Goal: Use online tool/utility: Utilize a website feature to perform a specific function

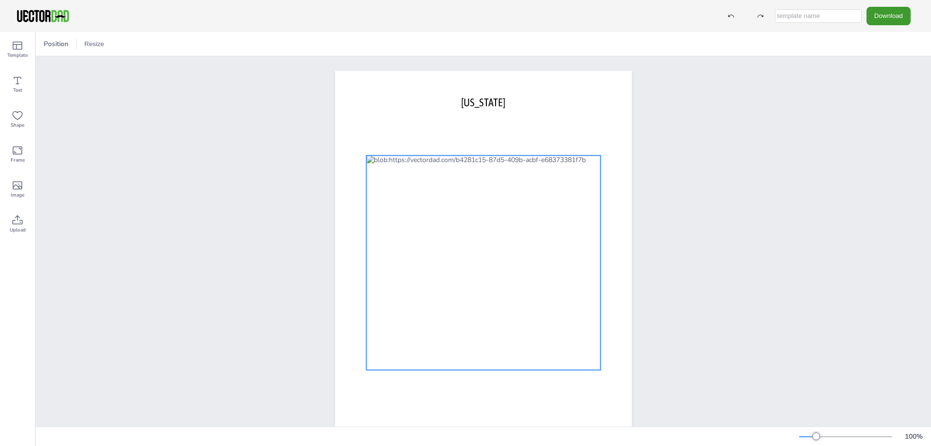
click at [468, 212] on div at bounding box center [483, 262] width 234 height 214
click at [466, 132] on icon at bounding box center [469, 135] width 6 height 6
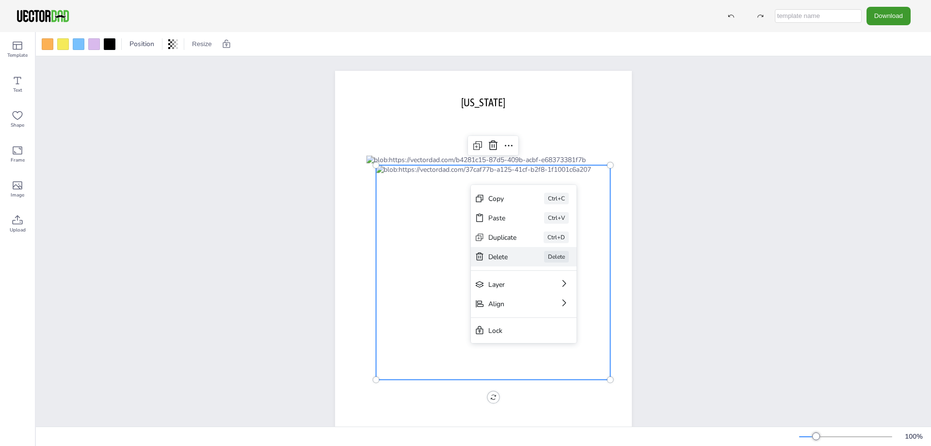
click at [492, 253] on div "Delete" at bounding box center [502, 256] width 29 height 9
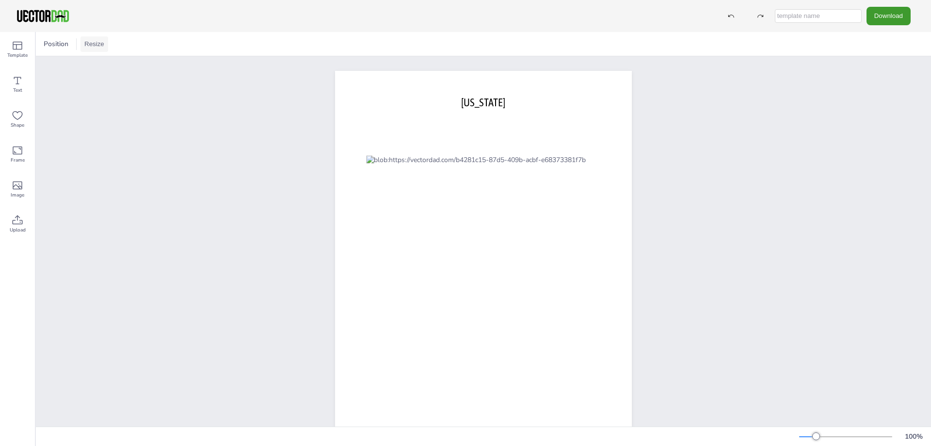
click at [96, 42] on button "Resize" at bounding box center [94, 44] width 28 height 16
click at [105, 62] on li "US Letter (8.5in x 11in)" at bounding box center [120, 63] width 81 height 19
click at [96, 42] on button "Resize" at bounding box center [94, 44] width 28 height 16
click at [127, 62] on li "US Letter (8.5in x 11in)" at bounding box center [120, 63] width 81 height 19
click at [18, 189] on icon at bounding box center [18, 185] width 10 height 8
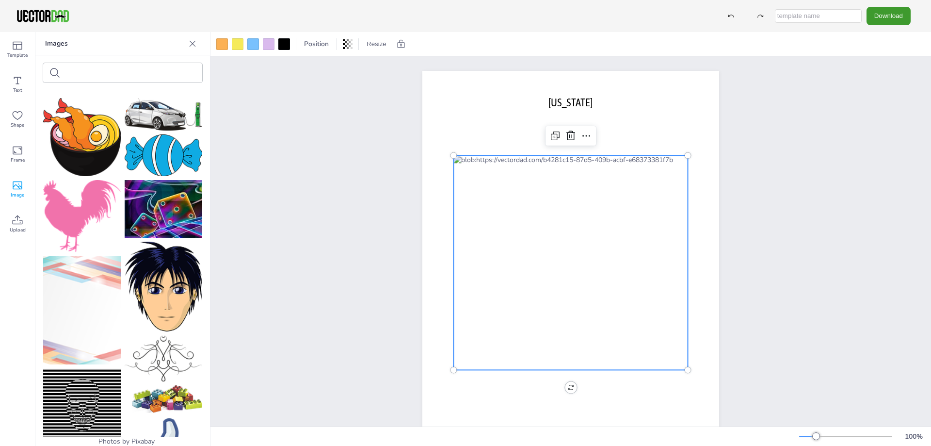
click at [491, 219] on div at bounding box center [570, 262] width 234 height 214
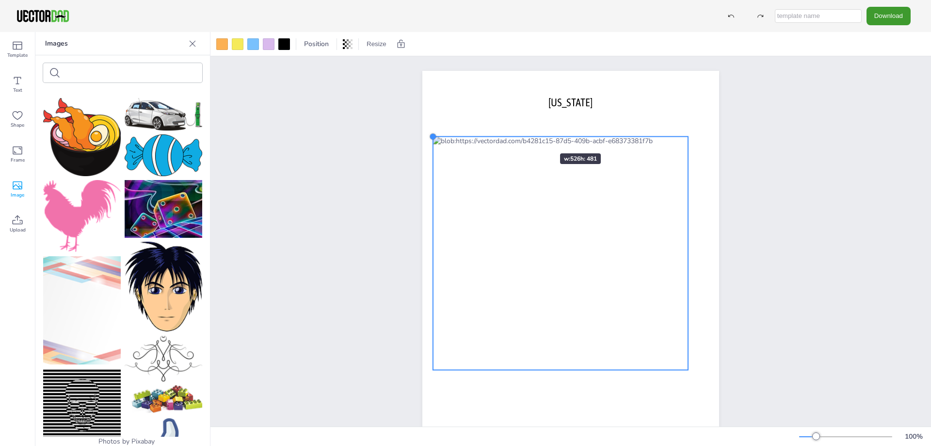
drag, startPoint x: 451, startPoint y: 155, endPoint x: 531, endPoint y: 136, distance: 81.7
click at [531, 136] on div "[DOMAIN_NAME] [US_STATE]" at bounding box center [570, 262] width 297 height 383
click at [562, 369] on div at bounding box center [560, 252] width 255 height 233
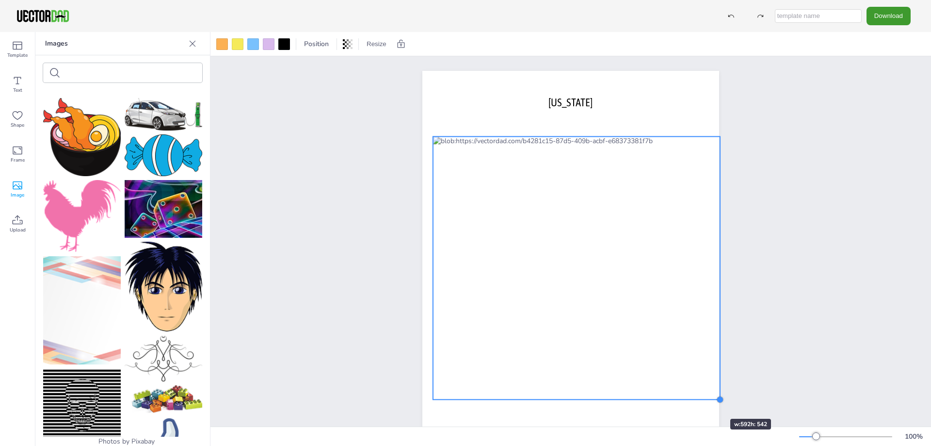
drag, startPoint x: 686, startPoint y: 371, endPoint x: 701, endPoint y: 401, distance: 33.0
click at [701, 401] on div "[DOMAIN_NAME] [US_STATE]" at bounding box center [570, 262] width 297 height 383
click at [559, 136] on div at bounding box center [576, 267] width 287 height 263
click at [586, 116] on icon at bounding box center [592, 117] width 12 height 12
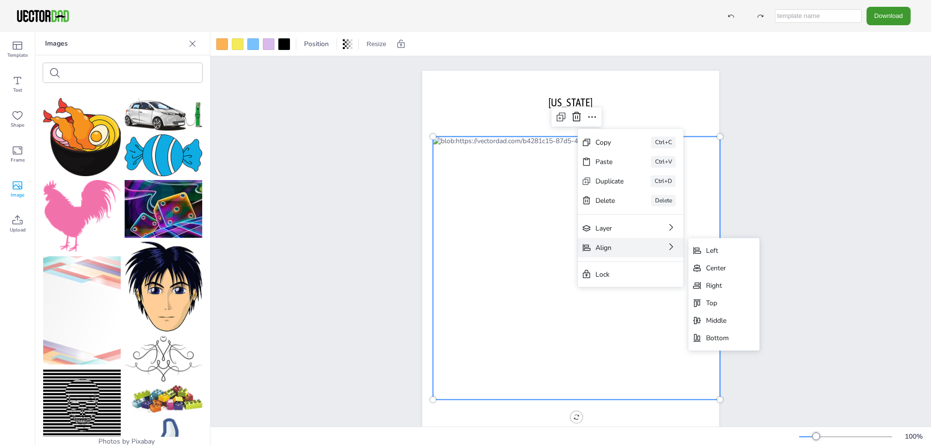
click at [601, 246] on div "Align" at bounding box center [617, 247] width 44 height 9
click at [719, 270] on div "Center" at bounding box center [717, 267] width 23 height 9
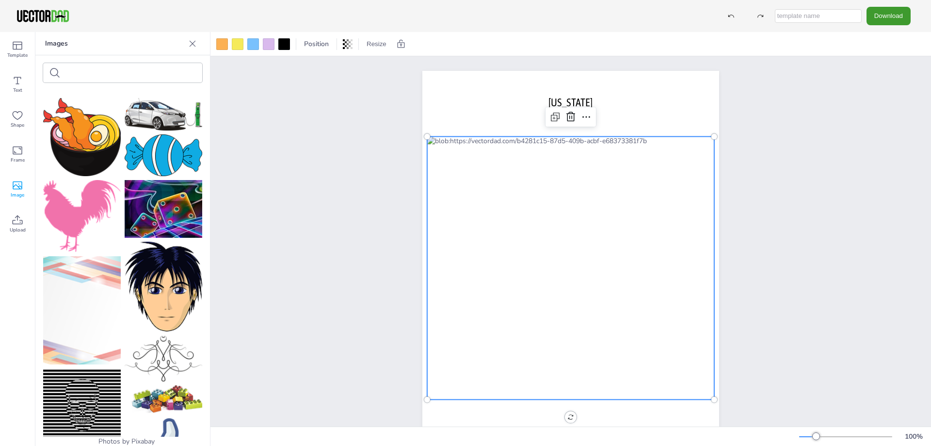
click at [563, 143] on div at bounding box center [570, 267] width 287 height 263
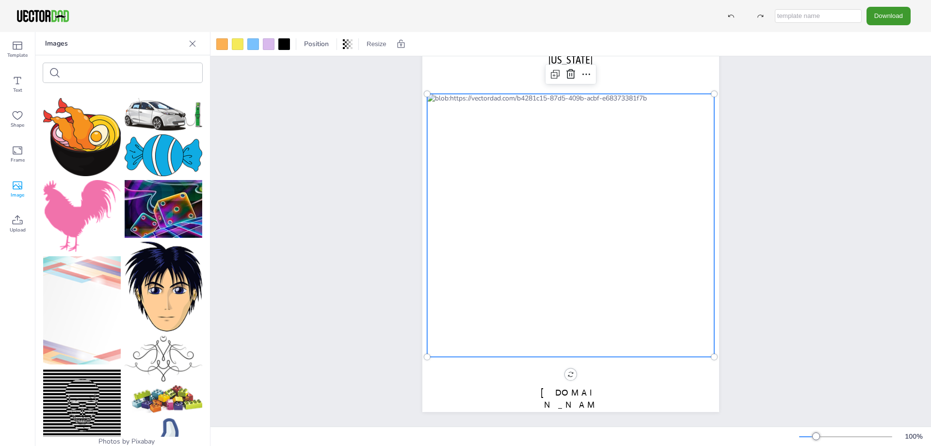
scroll to position [50, 0]
click at [568, 349] on div at bounding box center [570, 225] width 287 height 263
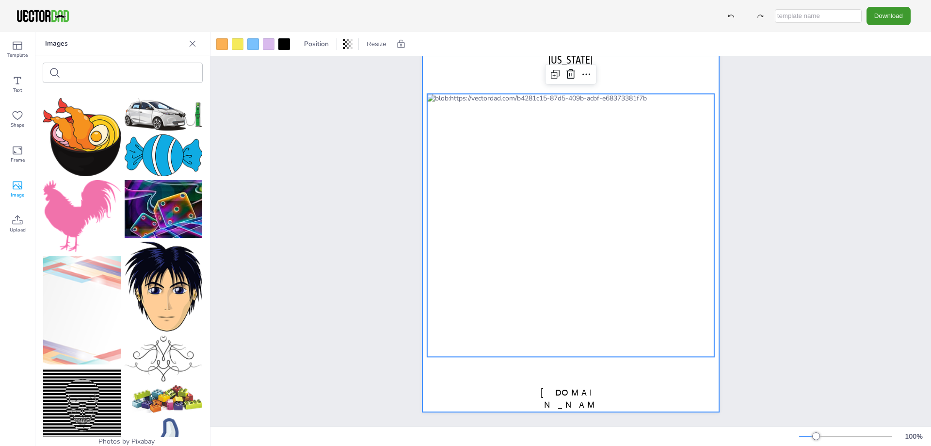
click at [446, 86] on div at bounding box center [570, 219] width 297 height 383
click at [693, 158] on div at bounding box center [570, 225] width 287 height 263
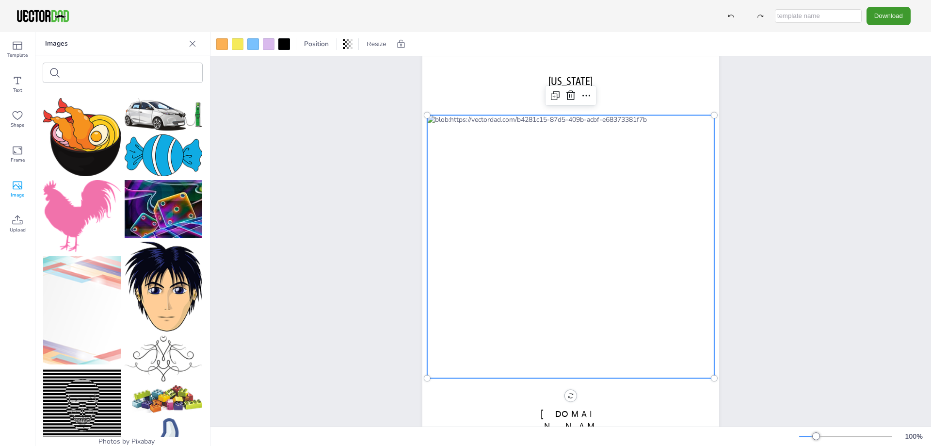
scroll to position [0, 0]
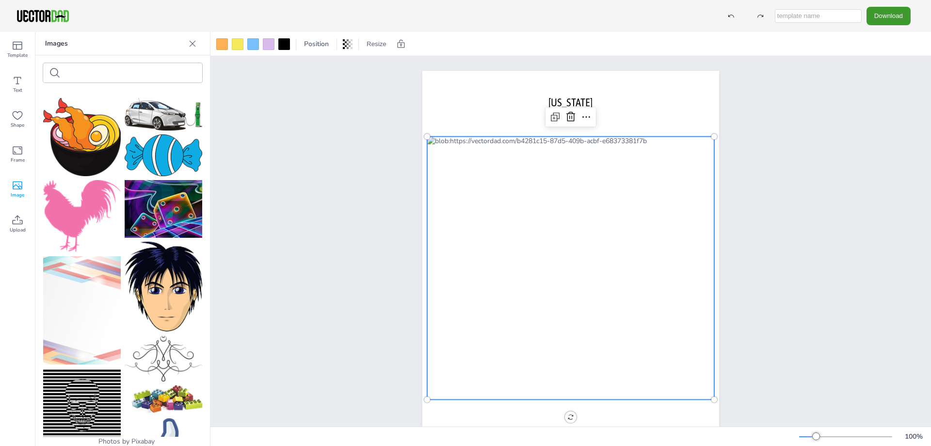
click at [595, 188] on div at bounding box center [570, 267] width 287 height 263
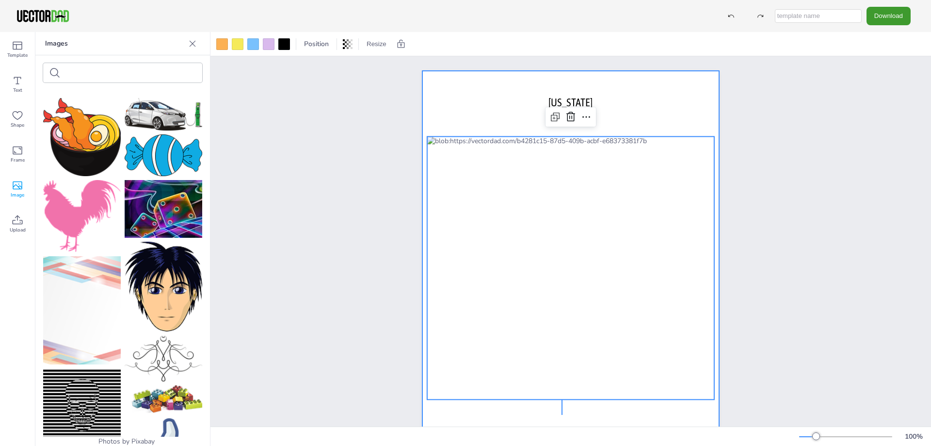
drag, startPoint x: 561, startPoint y: 399, endPoint x: 561, endPoint y: 414, distance: 15.0
click at [561, 414] on div at bounding box center [570, 262] width 297 height 383
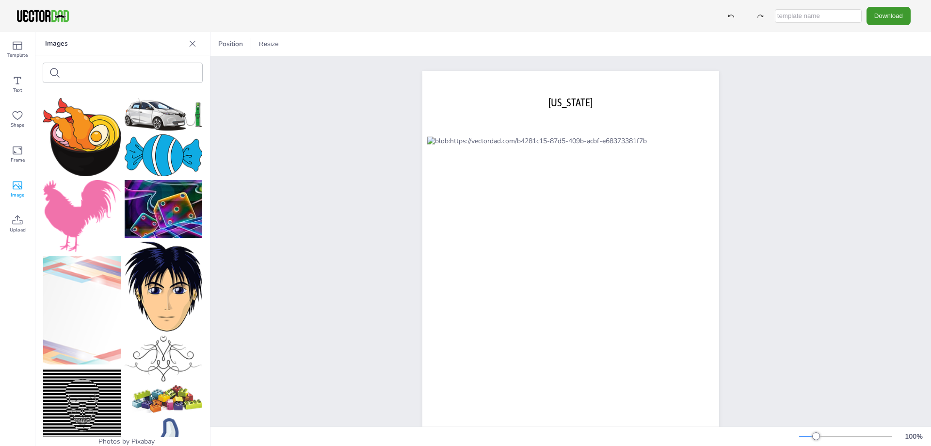
click at [737, 294] on div "[DOMAIN_NAME] [US_STATE]" at bounding box center [571, 262] width 380 height 413
